Goal: Task Accomplishment & Management: Use online tool/utility

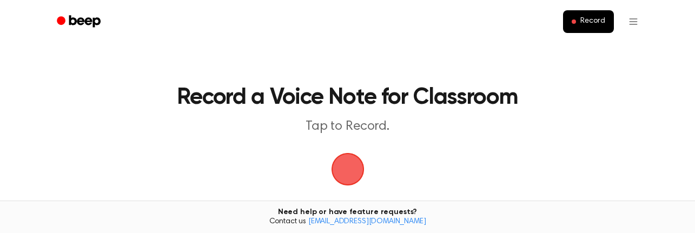
click at [344, 171] on span "button" at bounding box center [347, 169] width 30 height 30
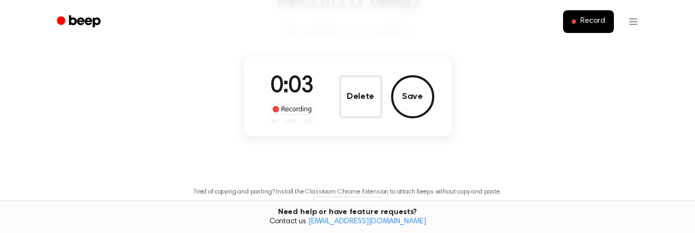
scroll to position [97, 0]
click at [356, 108] on button "Delete" at bounding box center [360, 96] width 43 height 43
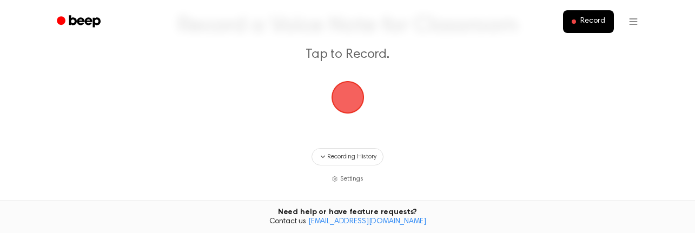
scroll to position [72, 0]
click at [349, 98] on span "button" at bounding box center [347, 97] width 30 height 30
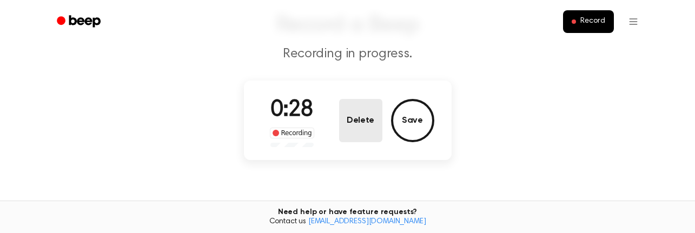
click at [356, 124] on button "Delete" at bounding box center [360, 120] width 43 height 43
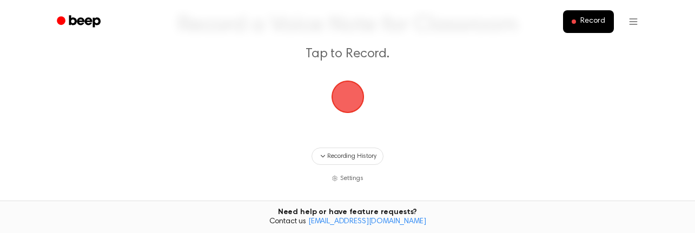
scroll to position [96, 0]
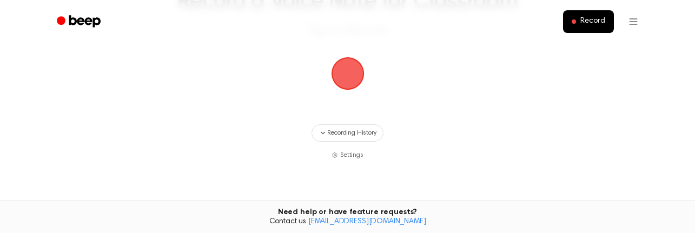
click at [350, 72] on span "button" at bounding box center [347, 73] width 30 height 30
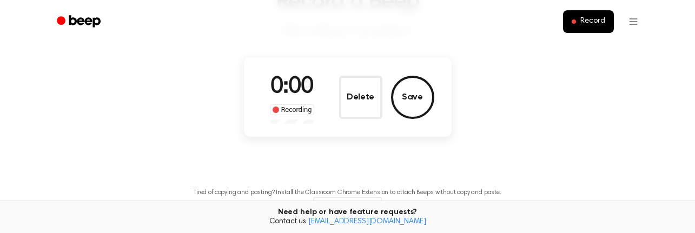
scroll to position [72, 0]
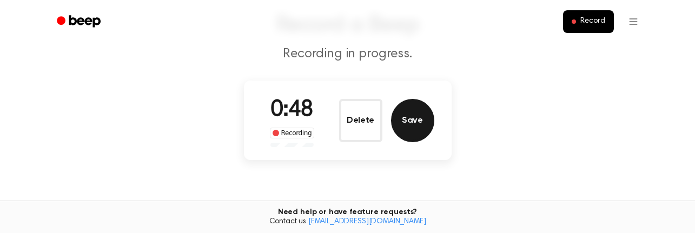
click at [414, 119] on button "Save" at bounding box center [412, 120] width 43 height 43
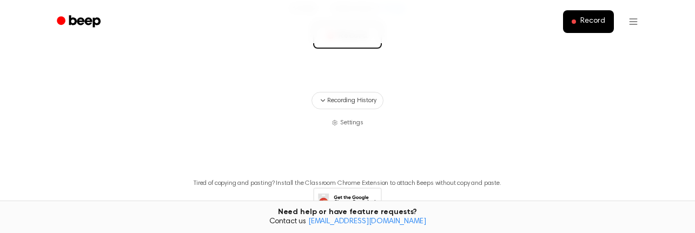
scroll to position [263, 0]
click at [586, 21] on span "Record" at bounding box center [592, 22] width 24 height 10
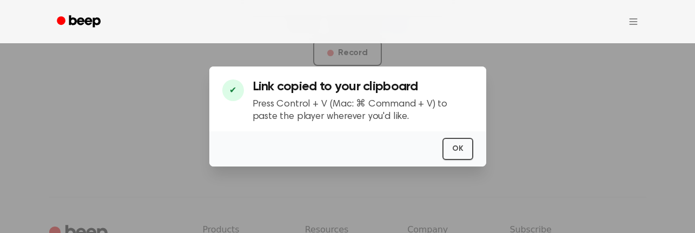
scroll to position [134, 0]
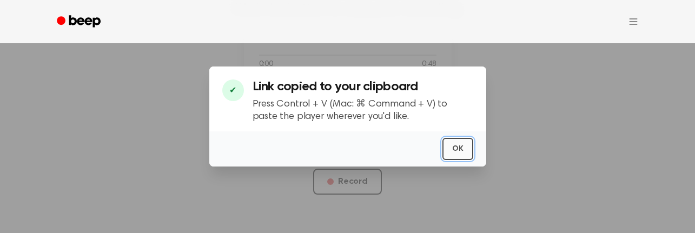
click at [461, 147] on button "OK" at bounding box center [457, 149] width 31 height 22
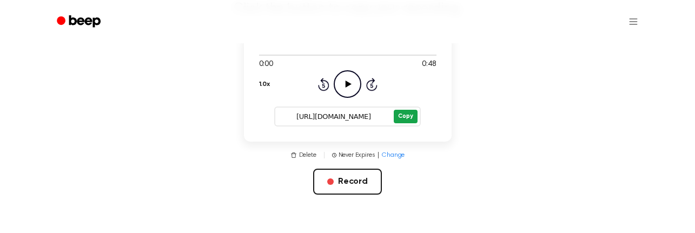
click at [405, 117] on button "Copy" at bounding box center [405, 117] width 23 height 14
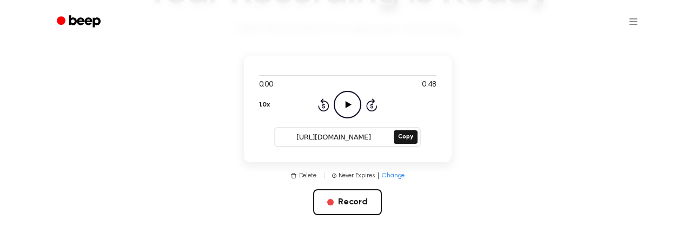
scroll to position [110, 0]
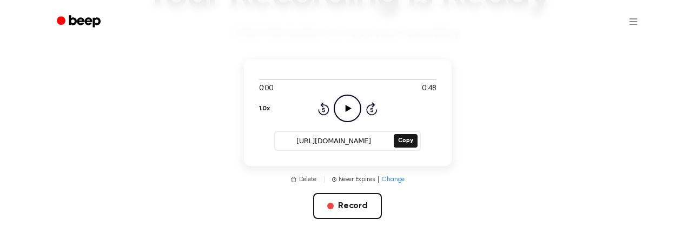
click at [349, 109] on icon at bounding box center [348, 108] width 6 height 7
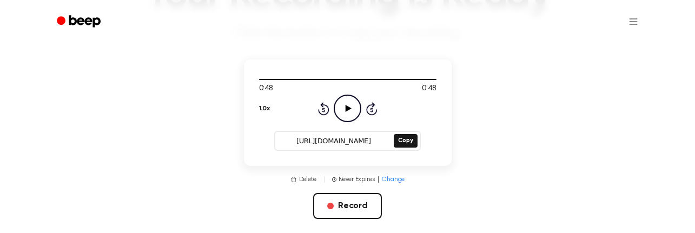
click at [596, 30] on ul at bounding box center [382, 22] width 527 height 26
click at [629, 21] on html "Your Recording is Ready Click the button to copy your recording. 0:48 0:48 1.0x…" at bounding box center [347, 222] width 695 height 664
click at [602, 18] on html "Your Recording is Ready Click the button to copy your recording. 0:48 0:48 1.0x…" at bounding box center [347, 222] width 695 height 664
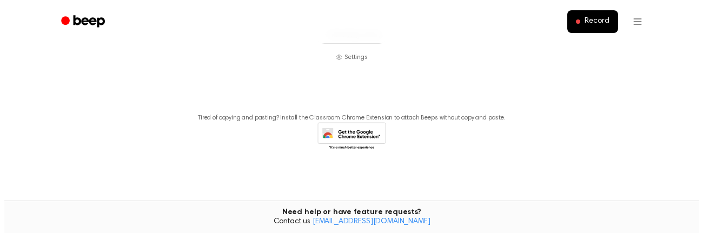
scroll to position [195, 0]
click at [634, 23] on html "Record Record a Voice Note for Classroom Tap to Record. Recording History Setti…" at bounding box center [347, 19] width 695 height 428
click at [634, 50] on div "Settings" at bounding box center [631, 48] width 39 height 18
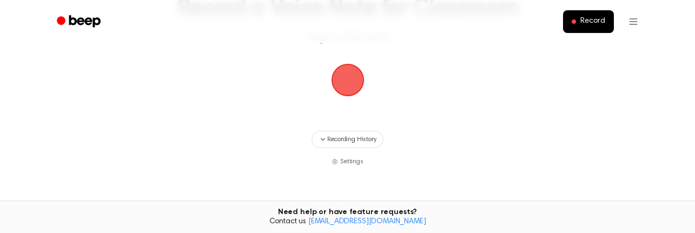
scroll to position [69, 0]
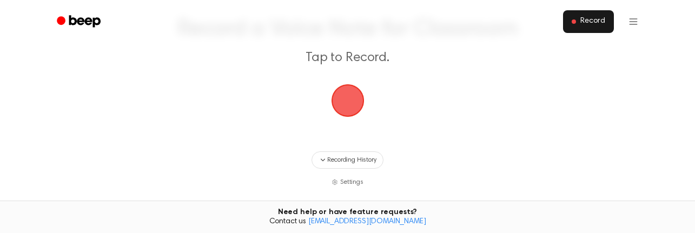
click at [596, 21] on span "Record" at bounding box center [592, 22] width 24 height 10
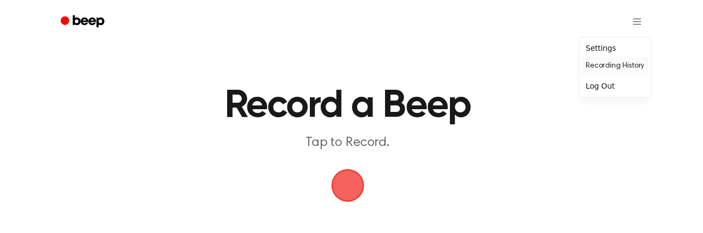
click at [625, 65] on link "Recording History" at bounding box center [614, 66] width 67 height 18
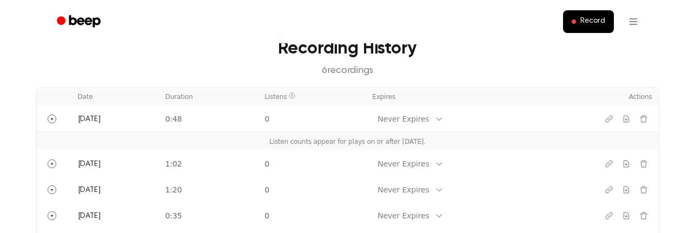
scroll to position [50, 0]
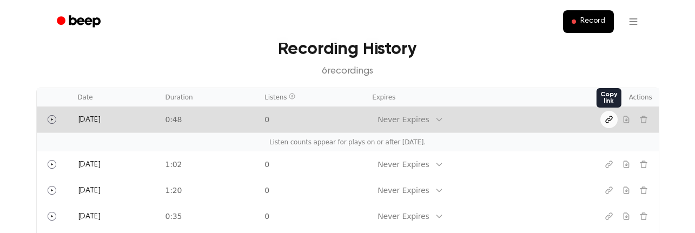
click at [605, 119] on icon "Copy link" at bounding box center [608, 119] width 9 height 9
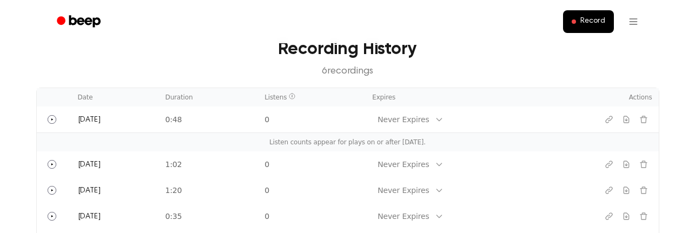
click at [577, 54] on h3 "Recording History" at bounding box center [348, 49] width 588 height 26
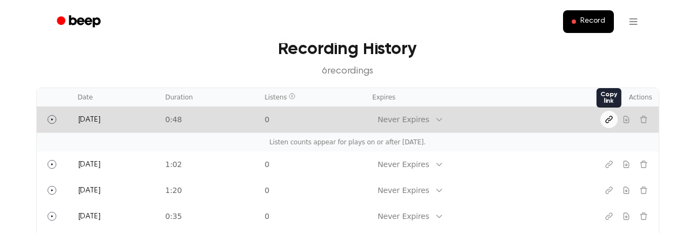
click at [608, 121] on icon "Copy link" at bounding box center [608, 119] width 9 height 9
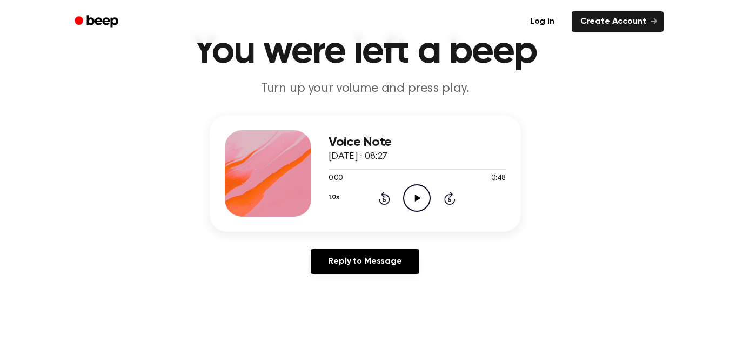
scroll to position [55, 0]
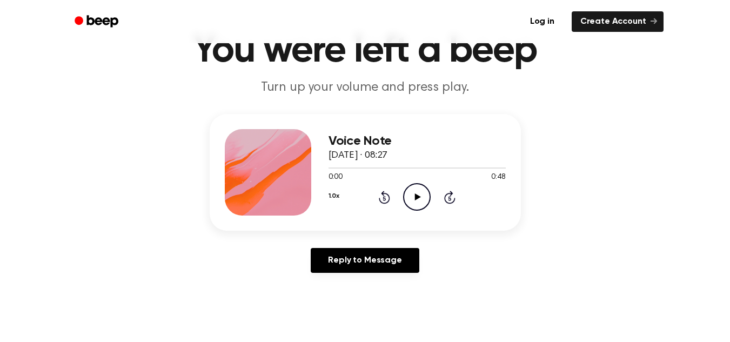
click at [416, 197] on icon at bounding box center [418, 197] width 6 height 7
